Goal: Transaction & Acquisition: Purchase product/service

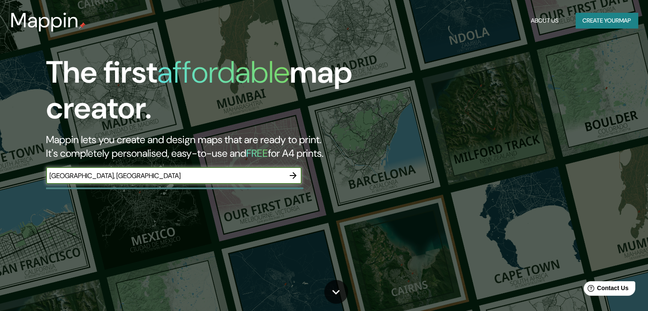
type input "[GEOGRAPHIC_DATA], [GEOGRAPHIC_DATA]"
click at [293, 178] on icon "button" at bounding box center [293, 175] width 10 height 10
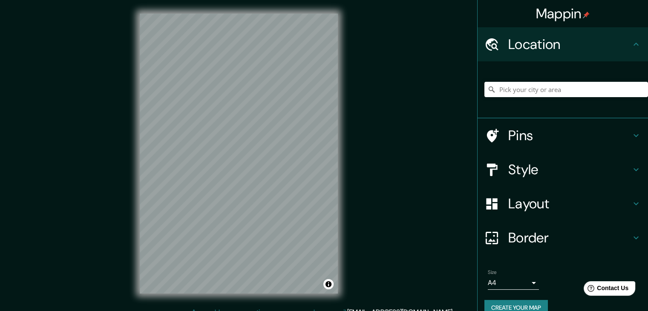
click at [606, 135] on h4 "Pins" at bounding box center [569, 135] width 123 height 17
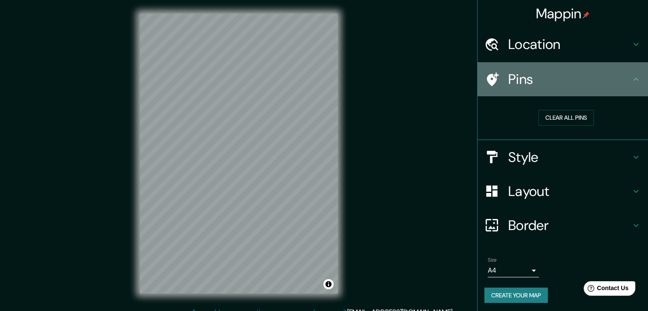
click at [631, 81] on icon at bounding box center [636, 79] width 10 height 10
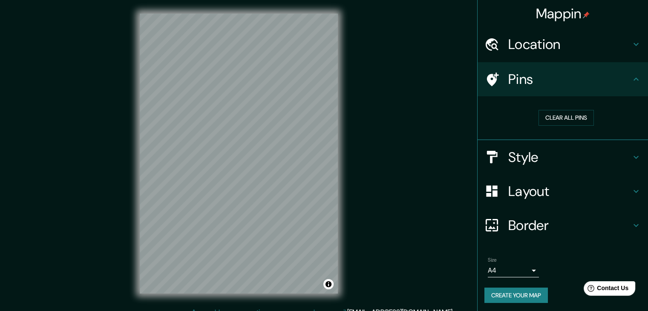
click at [628, 90] on div "Pins" at bounding box center [562, 79] width 170 height 34
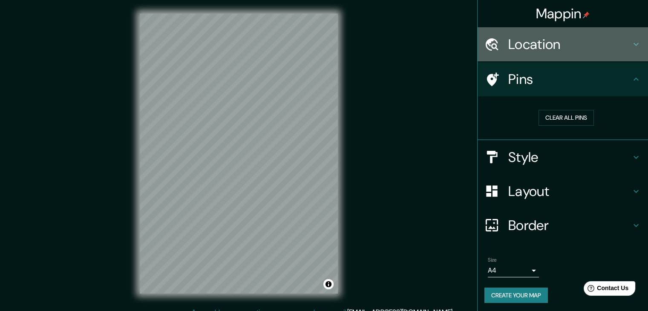
click at [630, 51] on div "Location" at bounding box center [562, 44] width 170 height 34
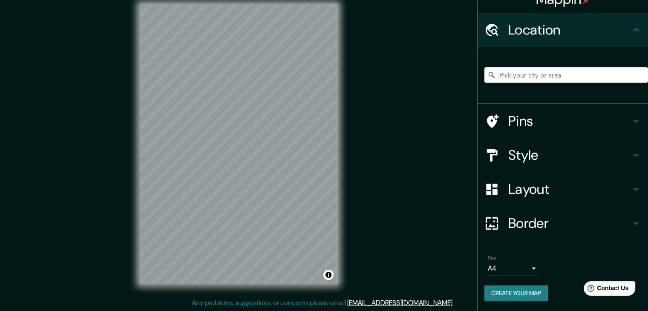
scroll to position [10, 0]
click at [530, 264] on body "Mappin Location Pins Style Layout Border Choose a border. Hint : you can make l…" at bounding box center [324, 145] width 648 height 311
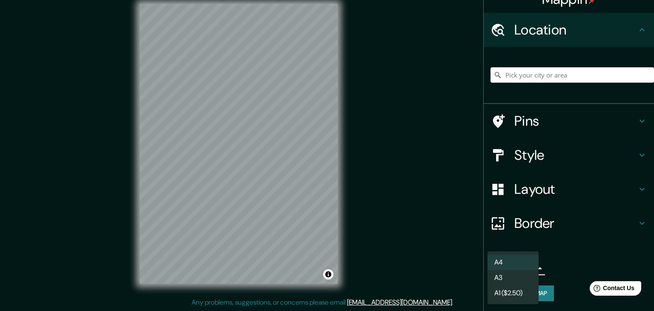
click at [520, 280] on li "A3" at bounding box center [513, 277] width 51 height 15
type input "a4"
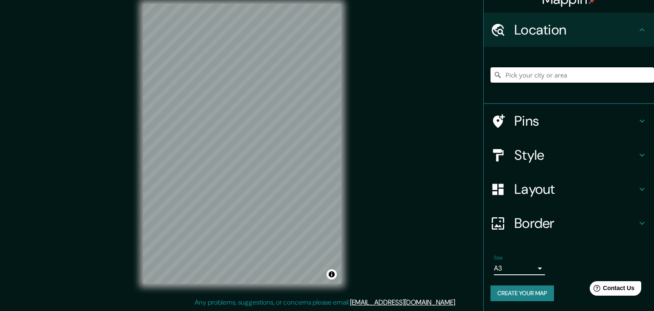
click at [532, 269] on body "Mappin Location Pins Style Layout Border Choose a border. Hint : you can make l…" at bounding box center [327, 145] width 654 height 311
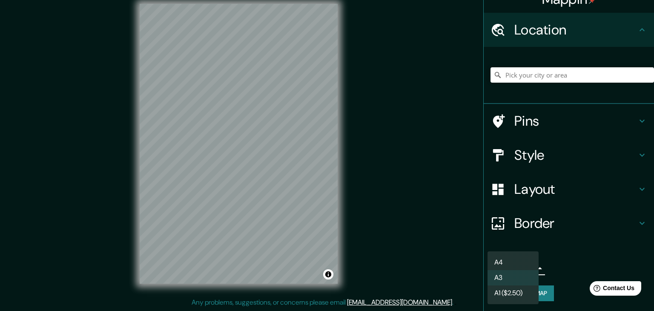
click at [523, 272] on li "A3" at bounding box center [513, 277] width 51 height 15
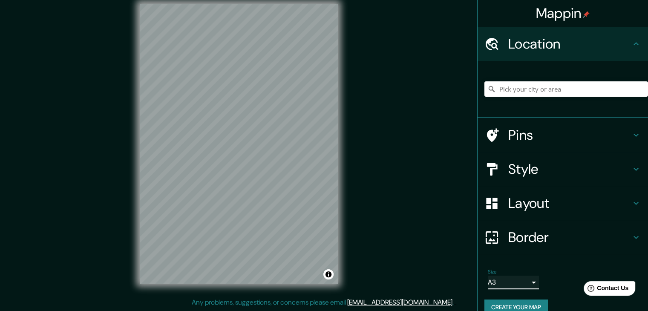
scroll to position [0, 0]
click at [618, 41] on h4 "Location" at bounding box center [569, 44] width 123 height 17
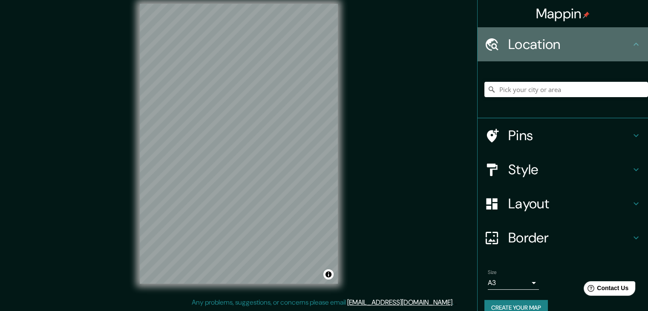
click at [631, 43] on icon at bounding box center [636, 44] width 10 height 10
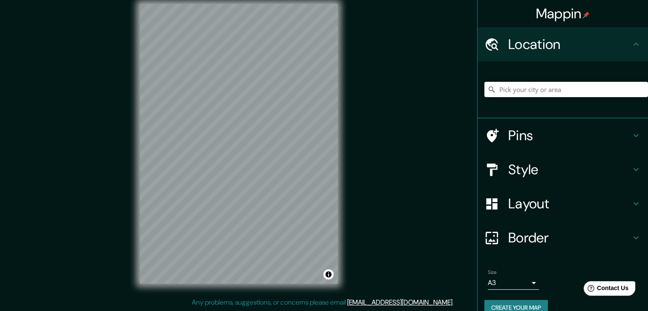
click at [632, 133] on icon at bounding box center [636, 135] width 10 height 10
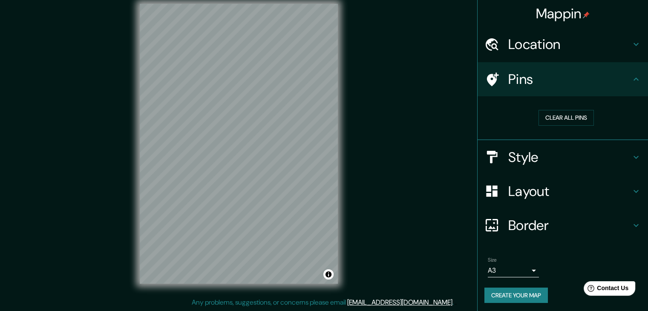
click at [631, 152] on icon at bounding box center [636, 157] width 10 height 10
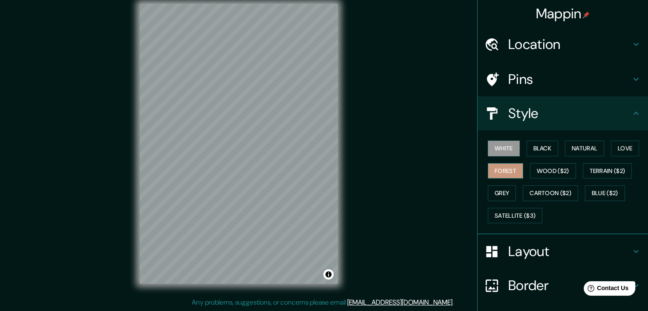
click at [510, 171] on button "Forest" at bounding box center [505, 171] width 35 height 16
click at [507, 149] on button "White" at bounding box center [504, 149] width 32 height 16
click at [526, 148] on button "Black" at bounding box center [542, 149] width 32 height 16
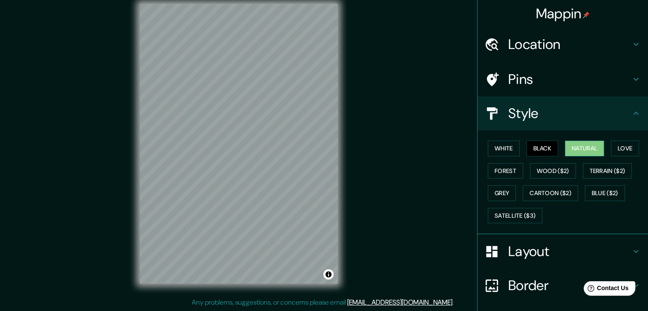
click at [589, 146] on button "Natural" at bounding box center [584, 149] width 39 height 16
click at [616, 146] on button "Love" at bounding box center [625, 149] width 28 height 16
click at [620, 162] on div "White Black Natural Love Forest Wood ($2) Terrain ($2) Grey Cartoon ($2) Blue (…" at bounding box center [566, 181] width 164 height 89
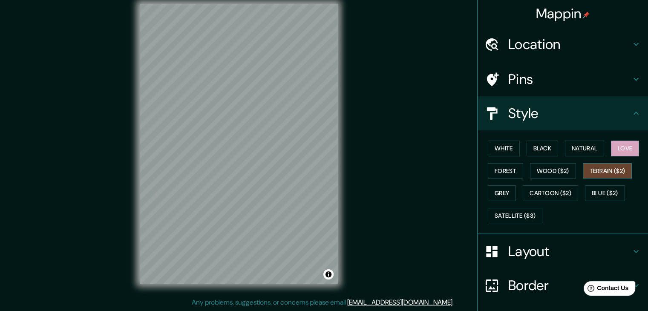
click at [619, 169] on button "Terrain ($2)" at bounding box center [607, 171] width 49 height 16
click at [547, 172] on button "Wood ($2)" at bounding box center [553, 171] width 46 height 16
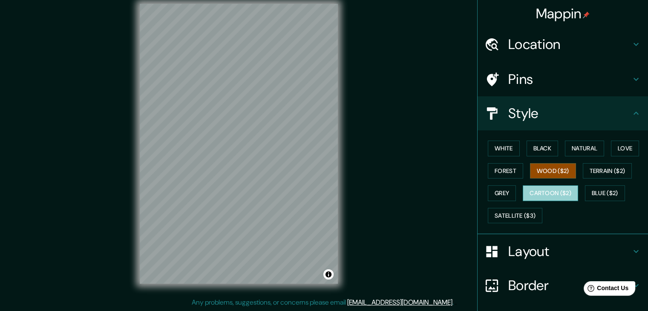
click at [546, 185] on button "Cartoon ($2)" at bounding box center [550, 193] width 55 height 16
click at [536, 172] on button "Wood ($2)" at bounding box center [553, 171] width 46 height 16
click at [491, 172] on button "Forest" at bounding box center [505, 171] width 35 height 16
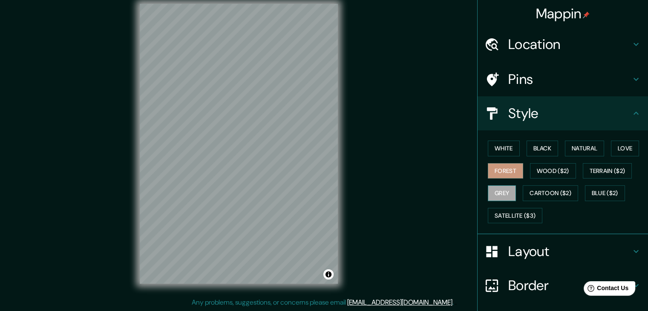
click at [497, 189] on button "Grey" at bounding box center [502, 193] width 28 height 16
click at [595, 190] on button "Blue ($2)" at bounding box center [605, 193] width 40 height 16
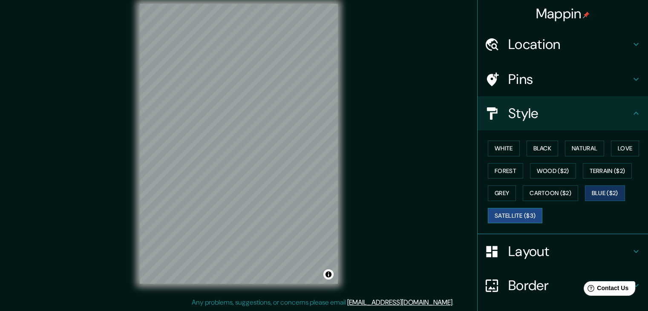
click at [508, 216] on button "Satellite ($3)" at bounding box center [515, 216] width 55 height 16
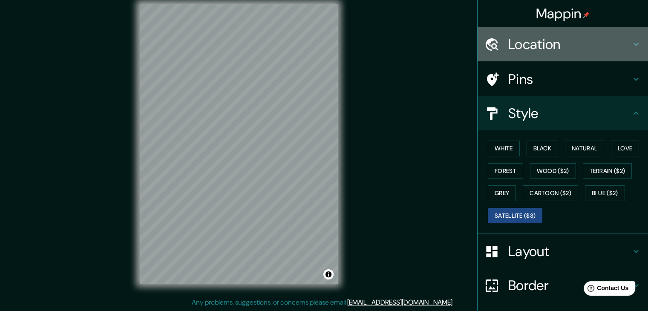
click at [594, 40] on h4 "Location" at bounding box center [569, 44] width 123 height 17
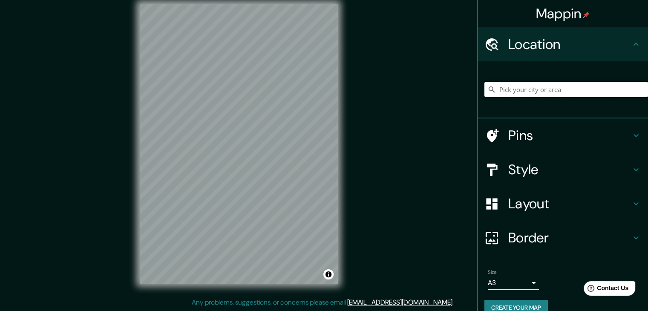
paste input "[GEOGRAPHIC_DATA], [GEOGRAPHIC_DATA]"
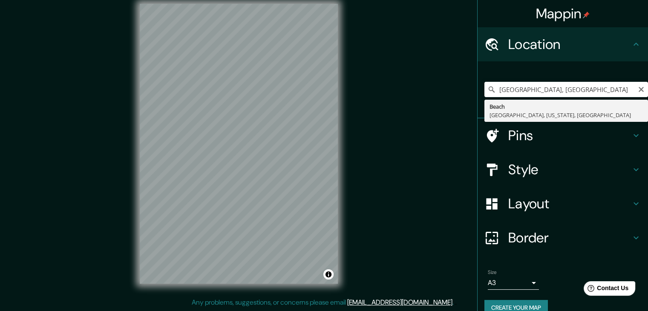
type input "Beach, [GEOGRAPHIC_DATA], [US_STATE], [GEOGRAPHIC_DATA]"
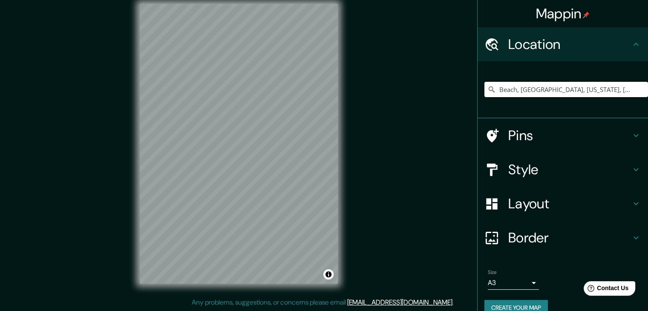
scroll to position [0, 0]
